Goal: Ask a question

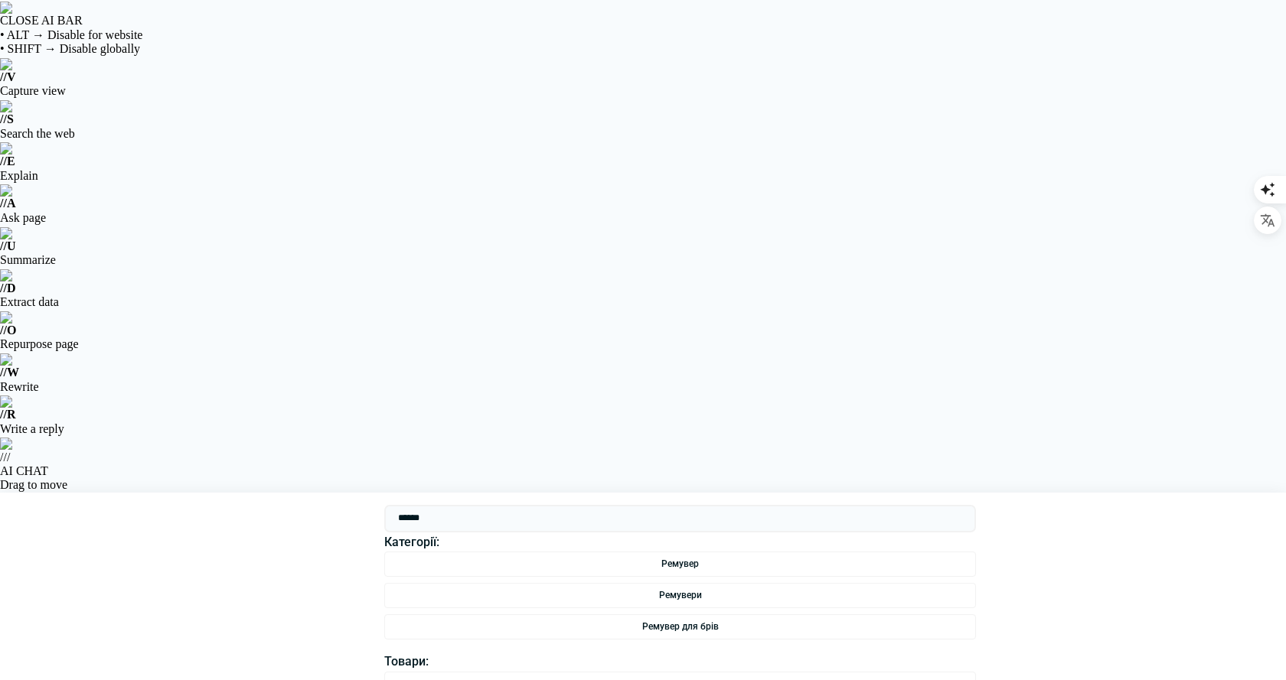
drag, startPoint x: 0, startPoint y: 0, endPoint x: 454, endPoint y: 15, distance: 454.0
click at [454, 505] on input "******" at bounding box center [680, 519] width 592 height 28
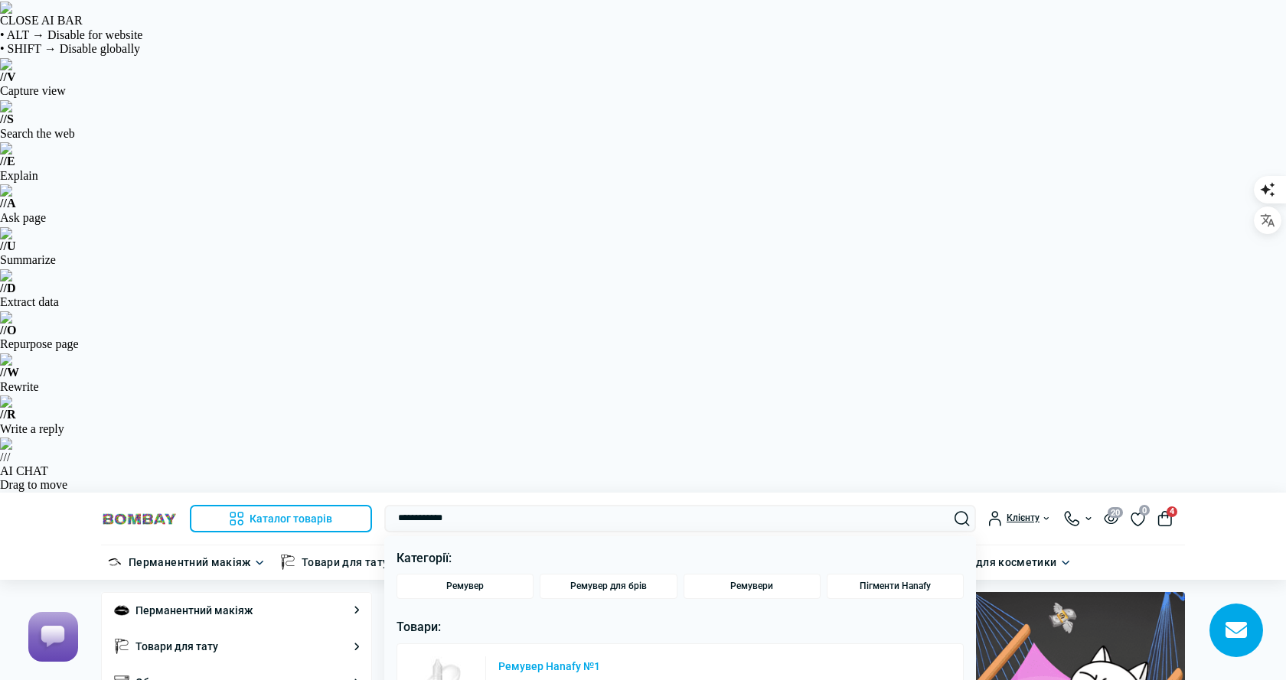
type input "**********"
click at [548, 661] on link "Ремувер Hanafy №1" at bounding box center [549, 666] width 102 height 11
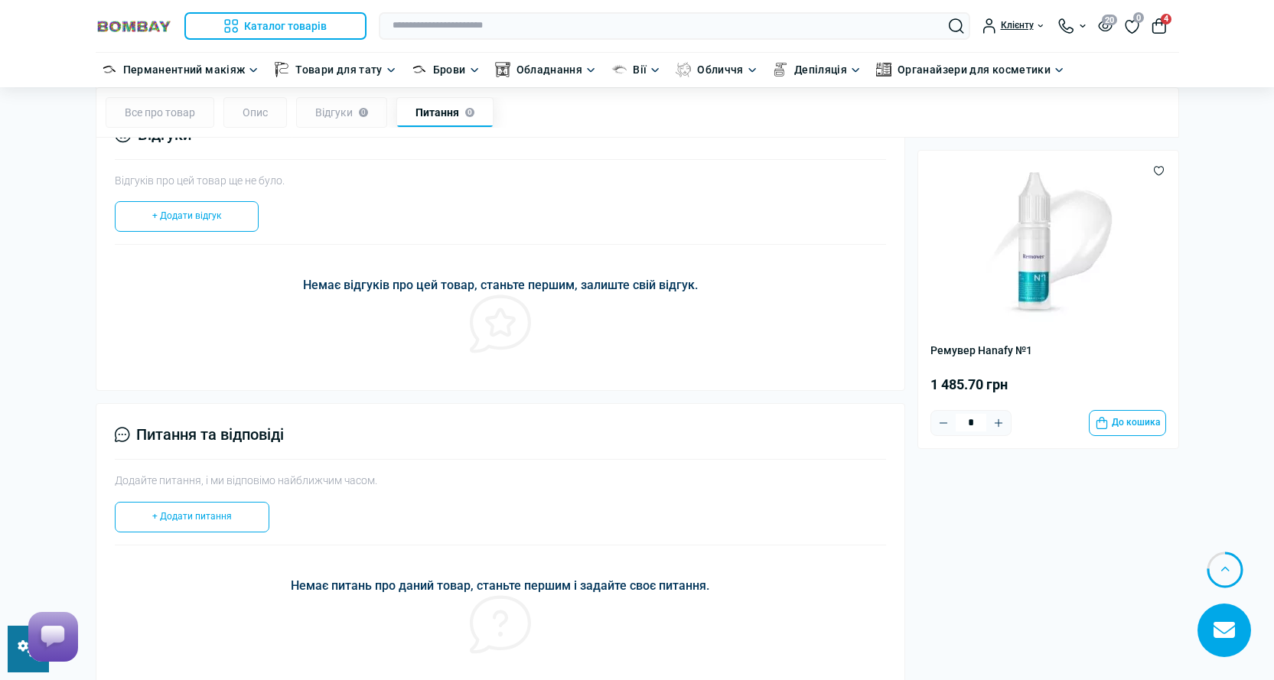
scroll to position [1683, 0]
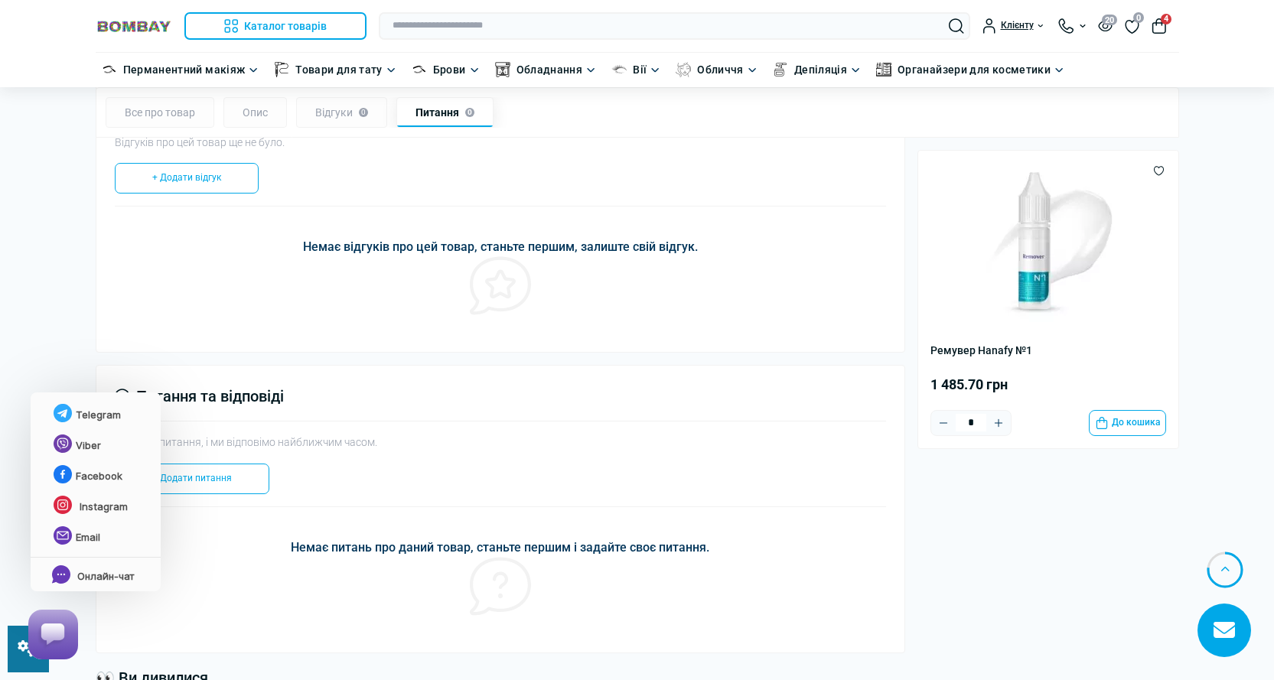
click at [50, 638] on rect at bounding box center [53, 634] width 38 height 38
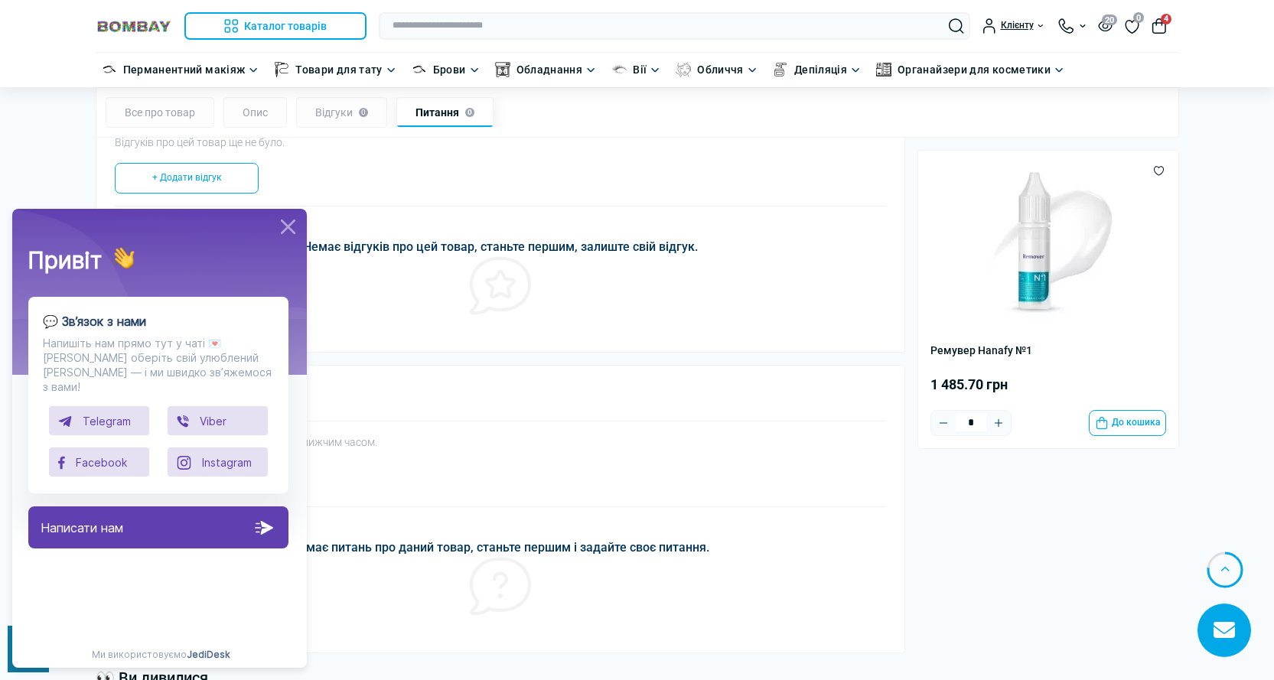
scroll to position [0, 0]
click at [175, 509] on div "Написати нам" at bounding box center [158, 528] width 260 height 42
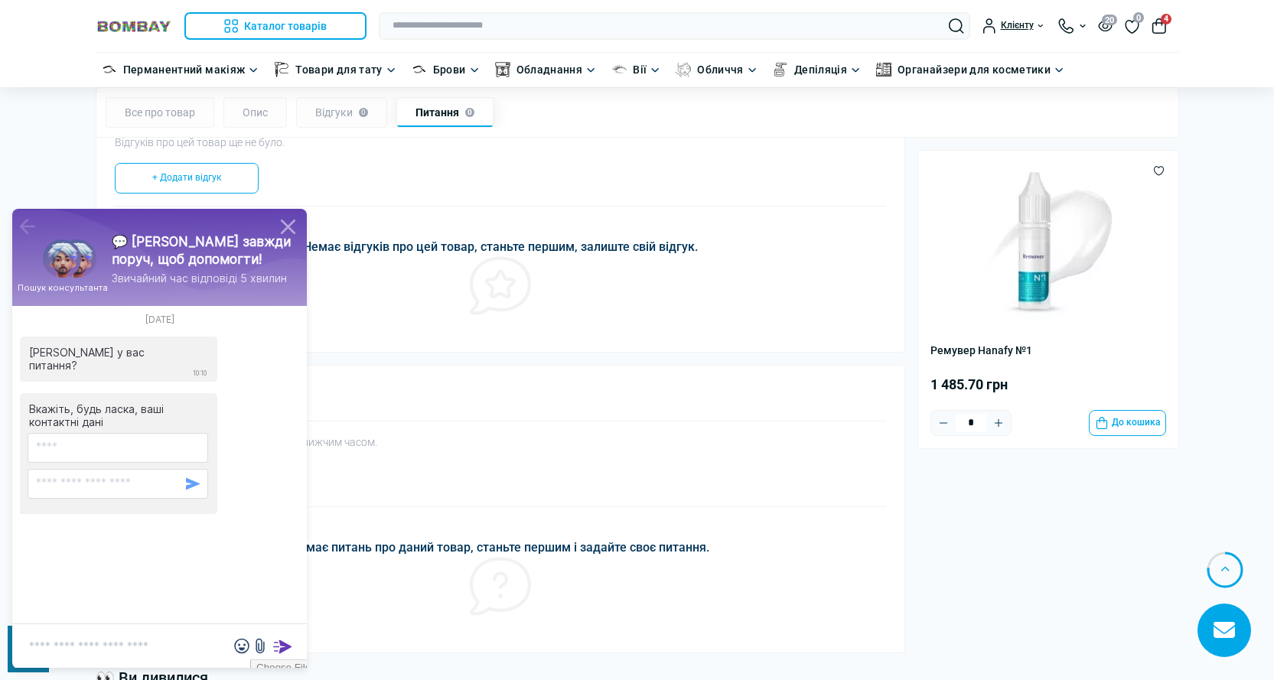
click at [134, 584] on div "9 жовтня 2025 р. Яке у вас питання? 10:10 Вкажіть, будь ласка, ваші контактні д…" at bounding box center [159, 420] width 295 height 407
click at [153, 634] on textarea at bounding box center [159, 646] width 295 height 44
type textarea "*"
click at [25, 220] on icon at bounding box center [26, 226] width 21 height 23
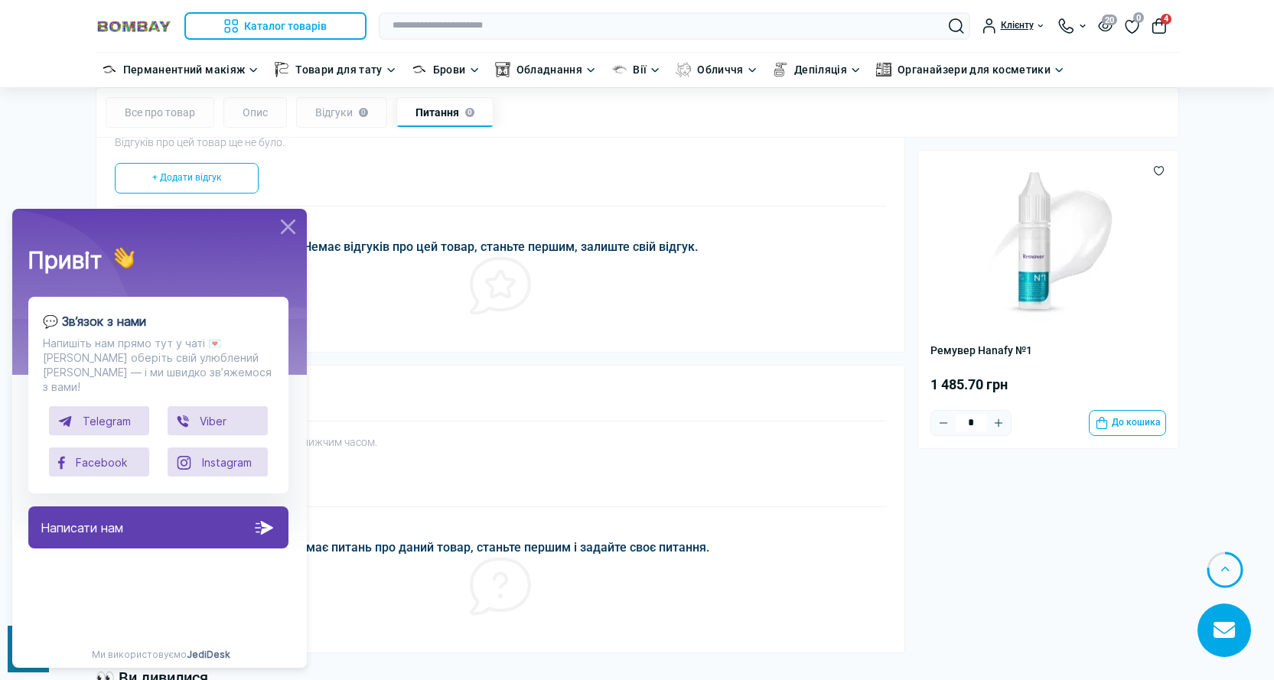
click at [285, 227] on icon at bounding box center [287, 226] width 25 height 25
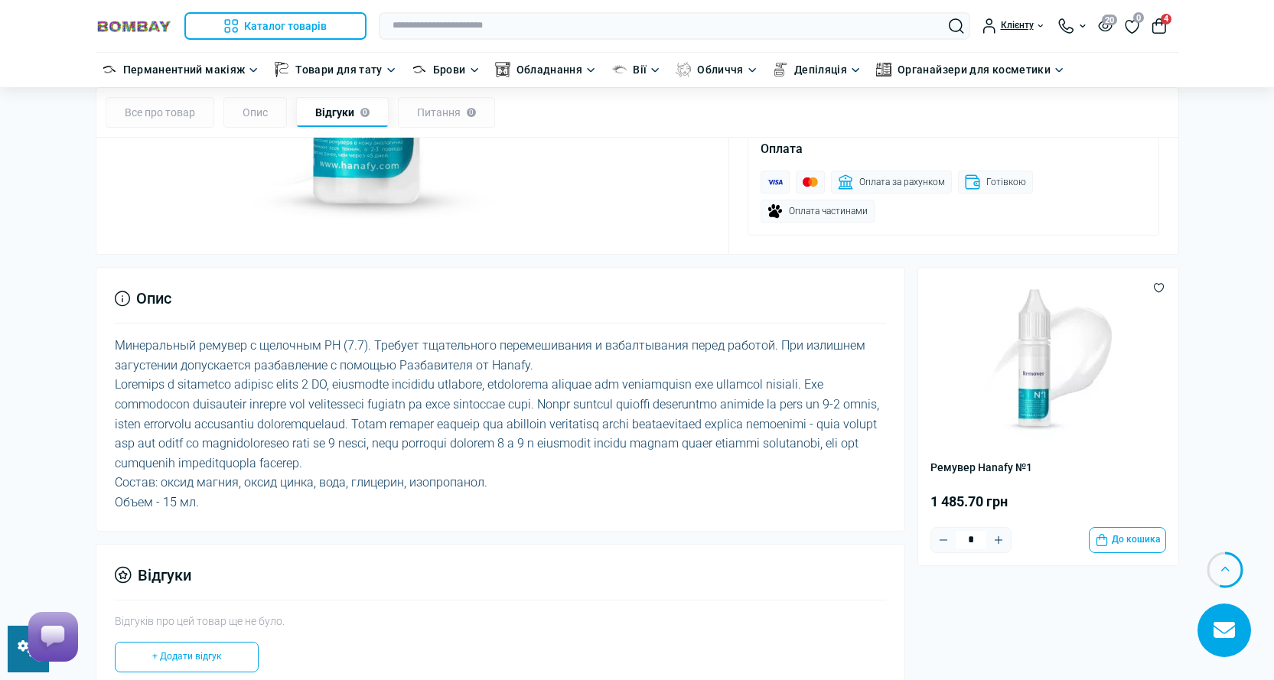
scroll to position [1128, 0]
